Goal: Transaction & Acquisition: Purchase product/service

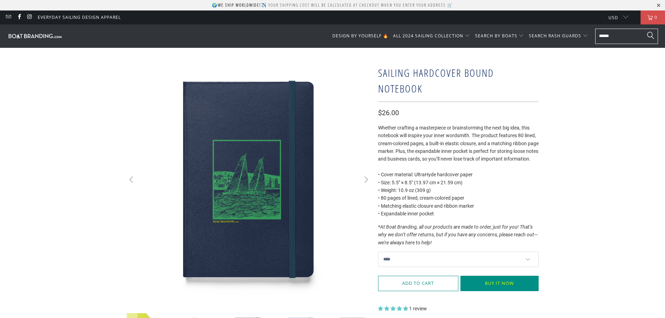
select select "****"
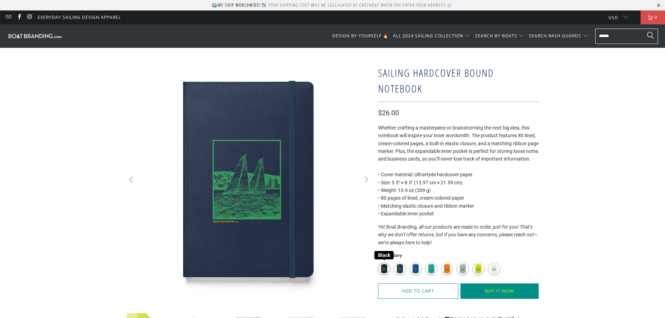
click at [383, 275] on label "Black" at bounding box center [384, 268] width 12 height 12
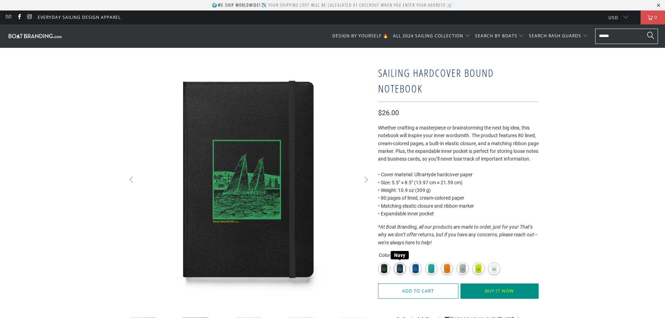
click at [401, 275] on label "Navy" at bounding box center [400, 268] width 12 height 12
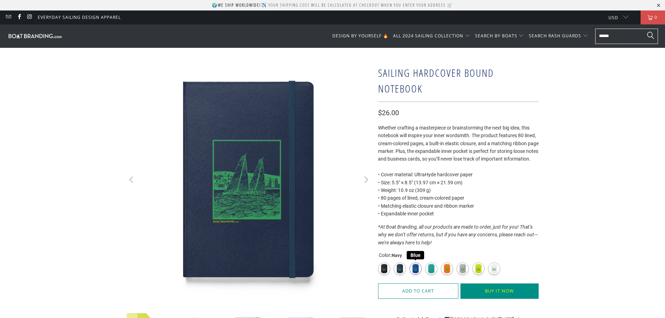
click at [418, 275] on label "Blue" at bounding box center [415, 268] width 12 height 12
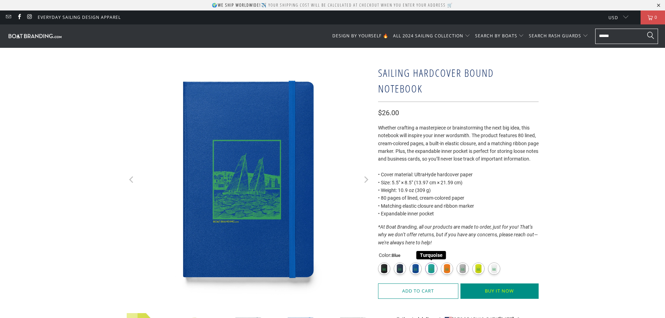
click at [432, 275] on label "Turquoise" at bounding box center [431, 268] width 12 height 12
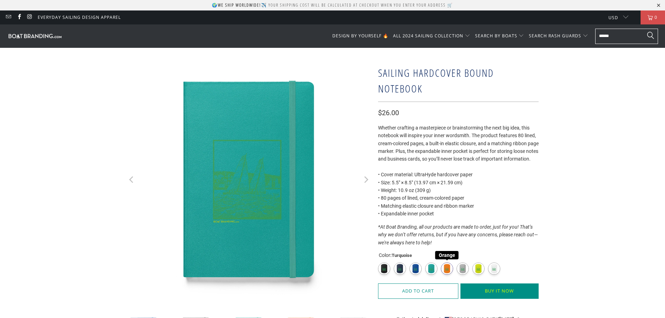
click at [445, 275] on label "Orange" at bounding box center [447, 268] width 12 height 12
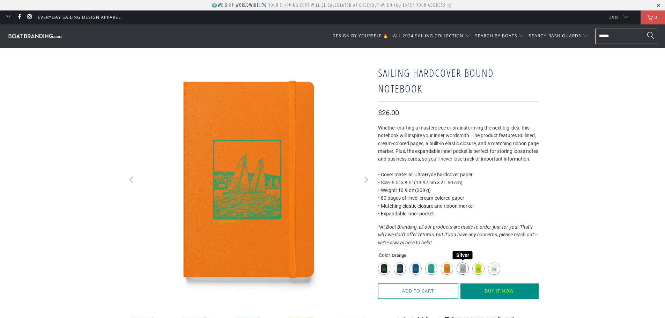
click at [459, 275] on label "Silver" at bounding box center [462, 268] width 12 height 12
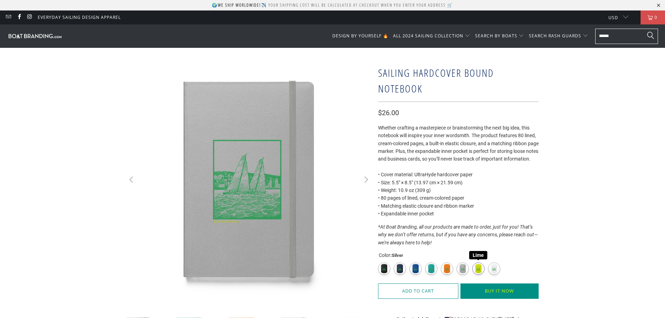
click at [474, 274] on label "Lime" at bounding box center [478, 268] width 12 height 12
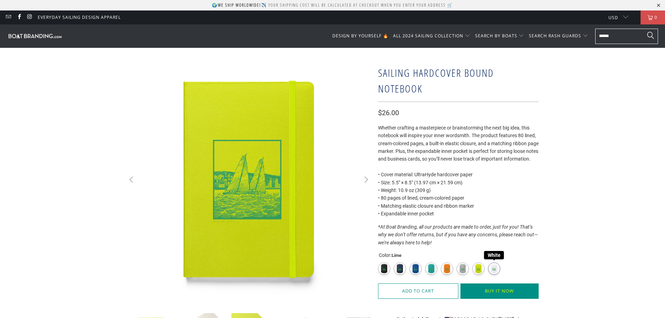
click at [492, 275] on label "White" at bounding box center [494, 268] width 12 height 12
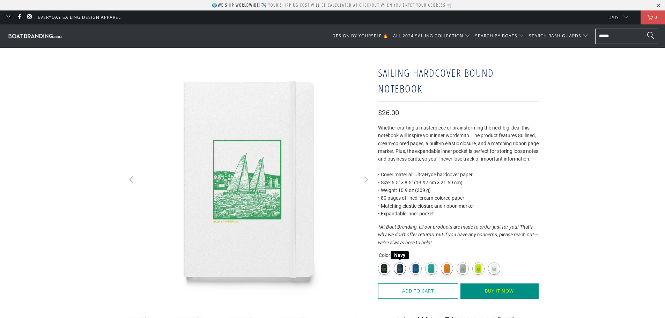
click at [402, 275] on label "Navy" at bounding box center [400, 268] width 12 height 12
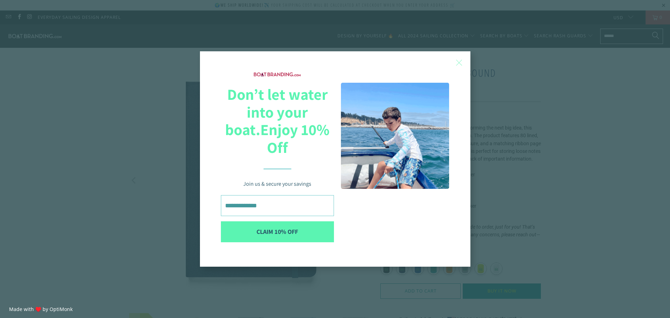
click at [459, 68] on span "X" at bounding box center [458, 62] width 7 height 10
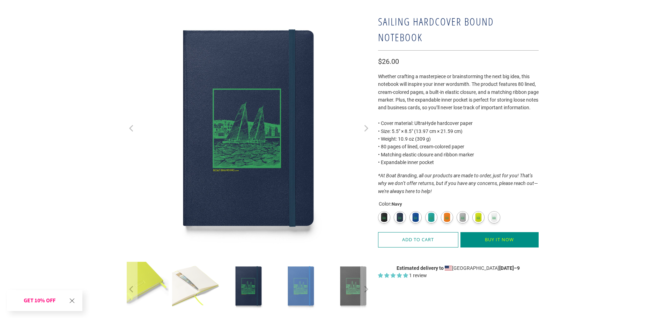
scroll to position [52, 0]
click at [207, 304] on img at bounding box center [196, 285] width 49 height 49
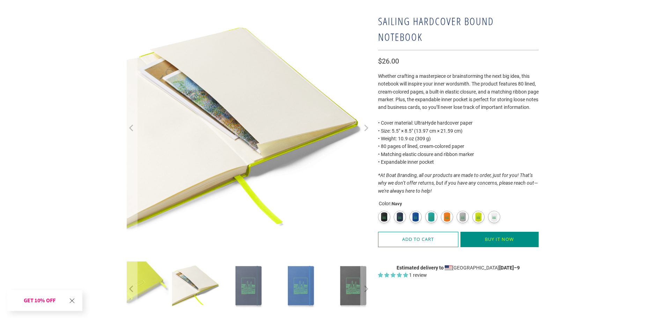
click at [244, 301] on img at bounding box center [248, 285] width 49 height 49
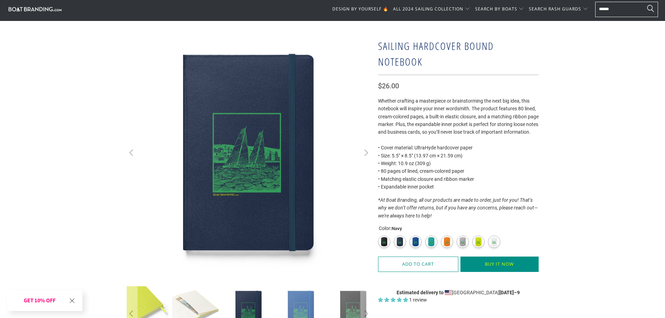
scroll to position [0, 0]
